Goal: Information Seeking & Learning: Check status

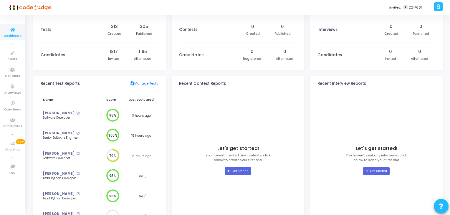
scroll to position [5, 0]
click at [76, 112] on mat-icon "open_in_new" at bounding box center [77, 112] width 3 height 3
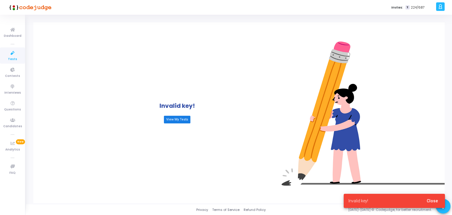
click at [182, 121] on link "View My Tests" at bounding box center [177, 120] width 27 height 8
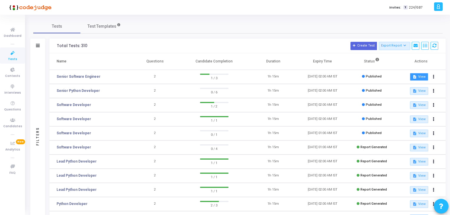
click at [419, 75] on button "description View" at bounding box center [419, 77] width 18 height 8
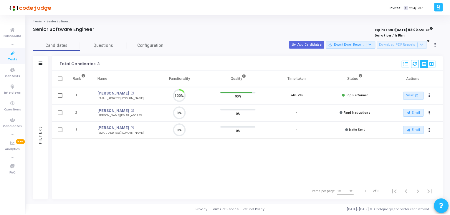
scroll to position [12, 15]
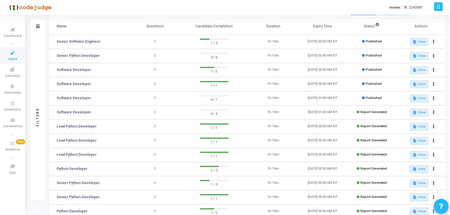
scroll to position [30, 0]
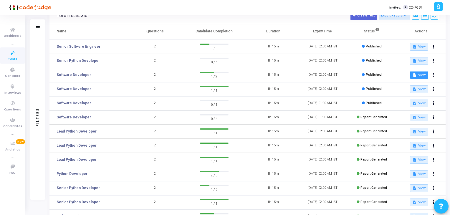
click at [418, 74] on button "description View" at bounding box center [419, 75] width 18 height 8
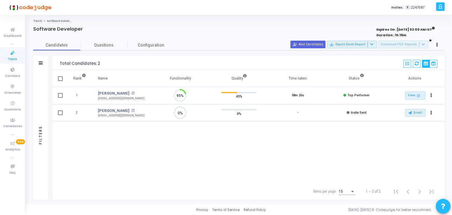
scroll to position [12, 15]
click at [419, 95] on mat-icon "open_in_new" at bounding box center [418, 95] width 5 height 5
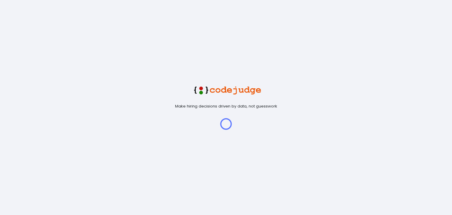
scroll to position [12, 15]
